Goal: Find specific page/section: Find specific page/section

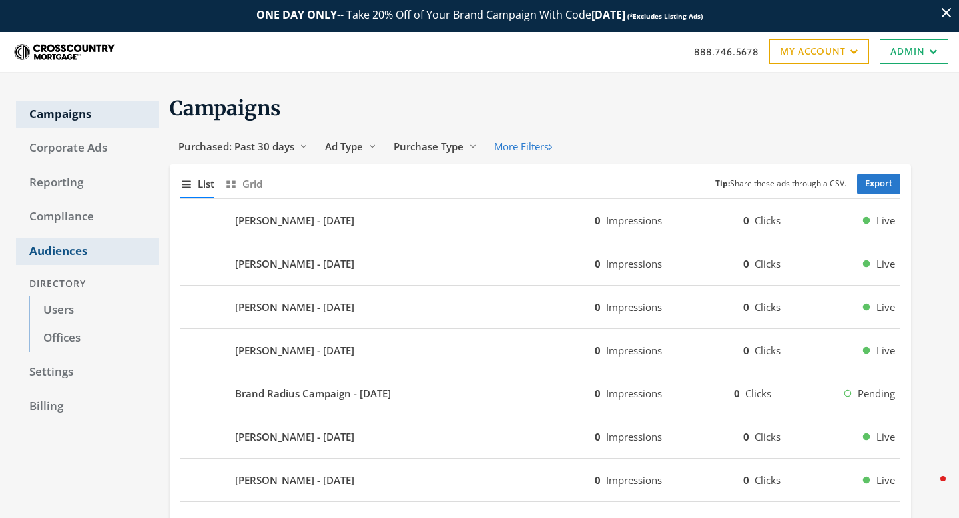
click at [77, 261] on link "Audiences" at bounding box center [87, 252] width 143 height 28
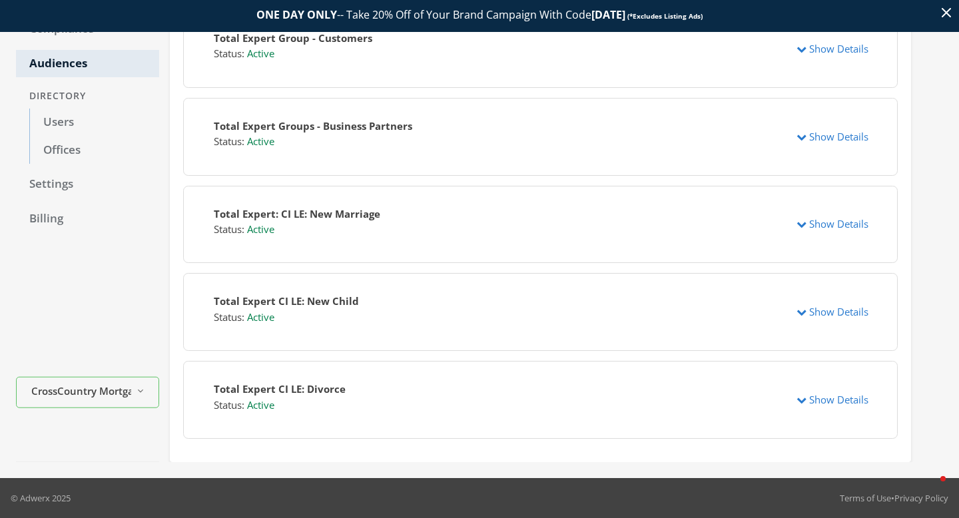
scroll to position [188, 0]
click at [837, 219] on button "Show Details" at bounding box center [832, 224] width 89 height 25
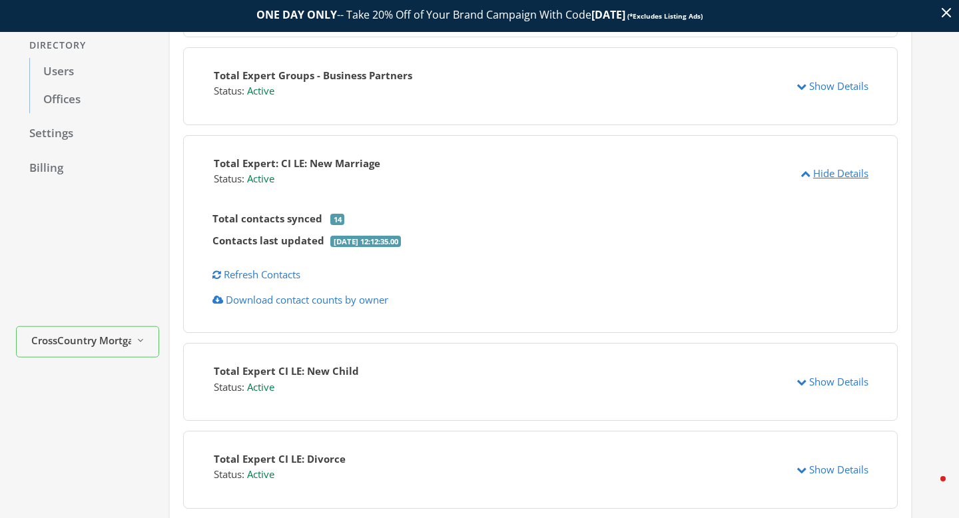
scroll to position [303, 0]
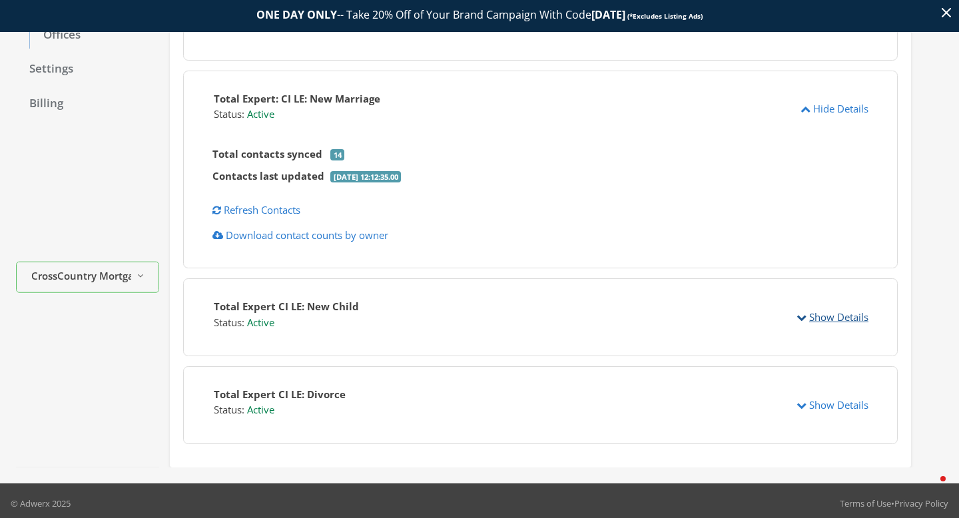
click at [822, 319] on button "Show Details" at bounding box center [832, 317] width 89 height 25
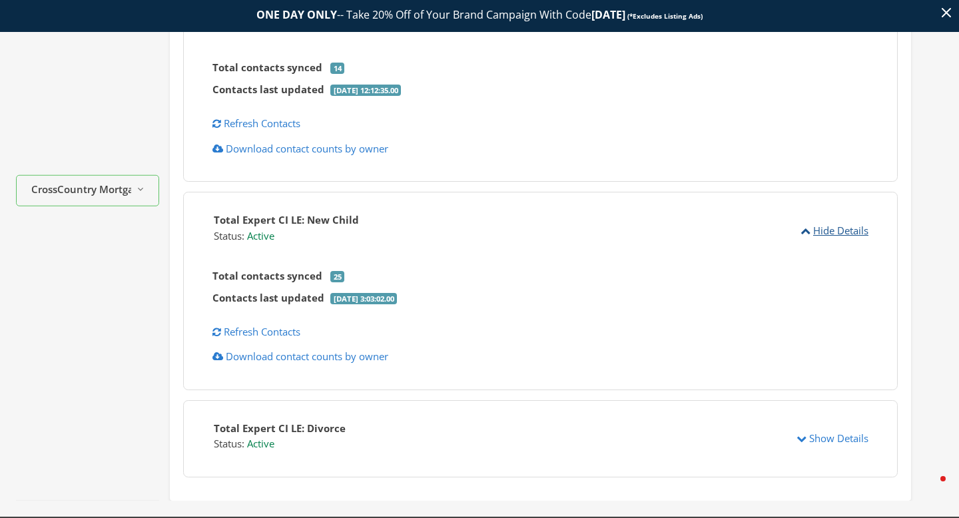
scroll to position [429, 0]
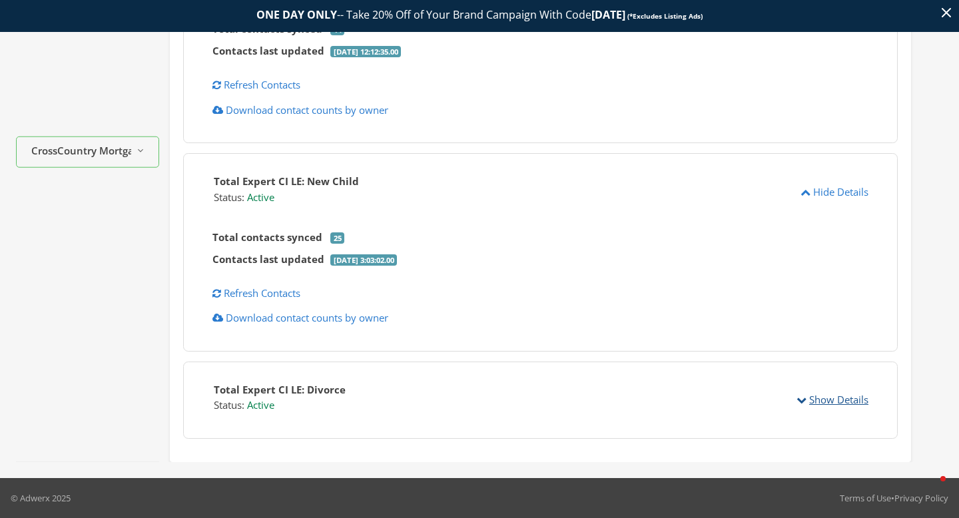
click at [822, 398] on button "Show Details" at bounding box center [832, 400] width 89 height 25
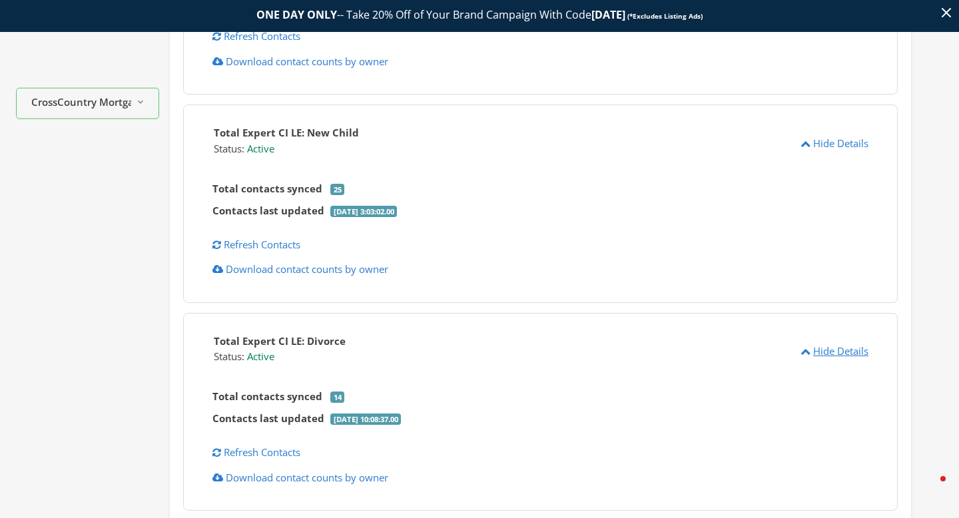
scroll to position [493, 0]
